Goal: Information Seeking & Learning: Learn about a topic

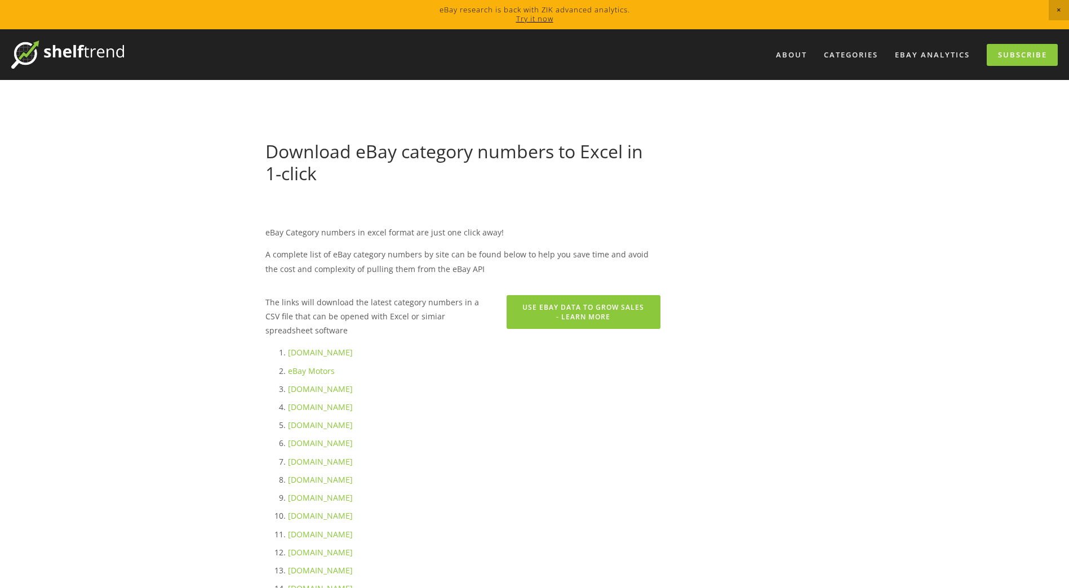
click at [298, 424] on link "[DOMAIN_NAME]" at bounding box center [320, 425] width 65 height 11
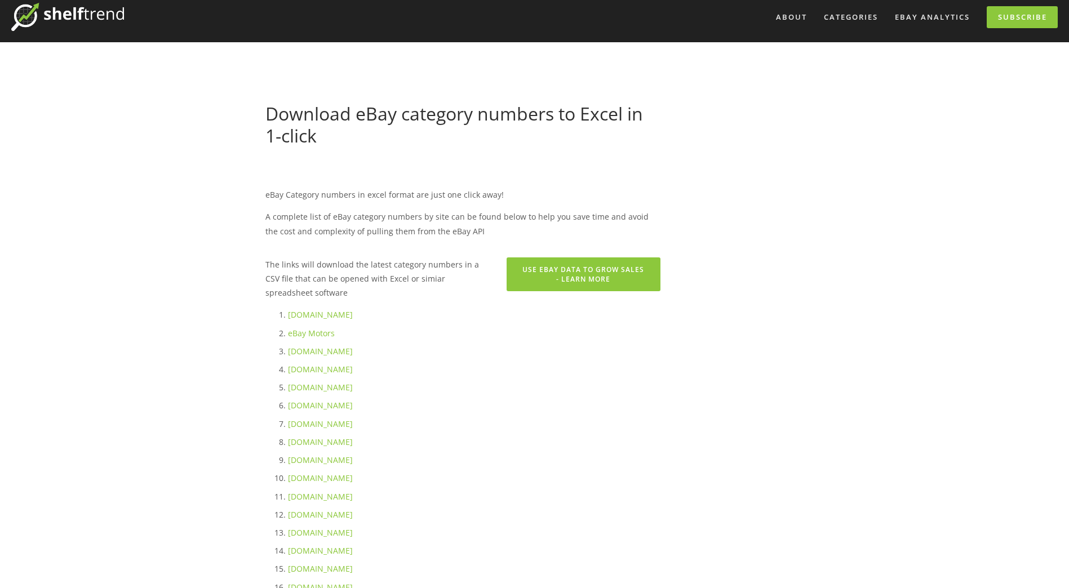
scroll to position [56, 0]
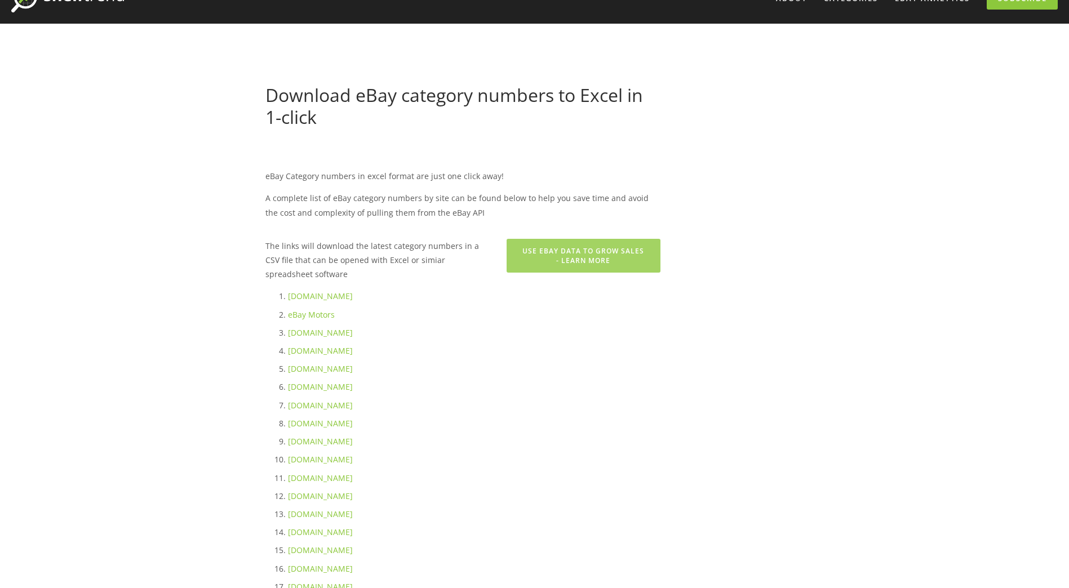
click at [610, 251] on link "Use eBay Data to Grow Sales - Learn More" at bounding box center [583, 256] width 153 height 34
